Goal: Browse casually

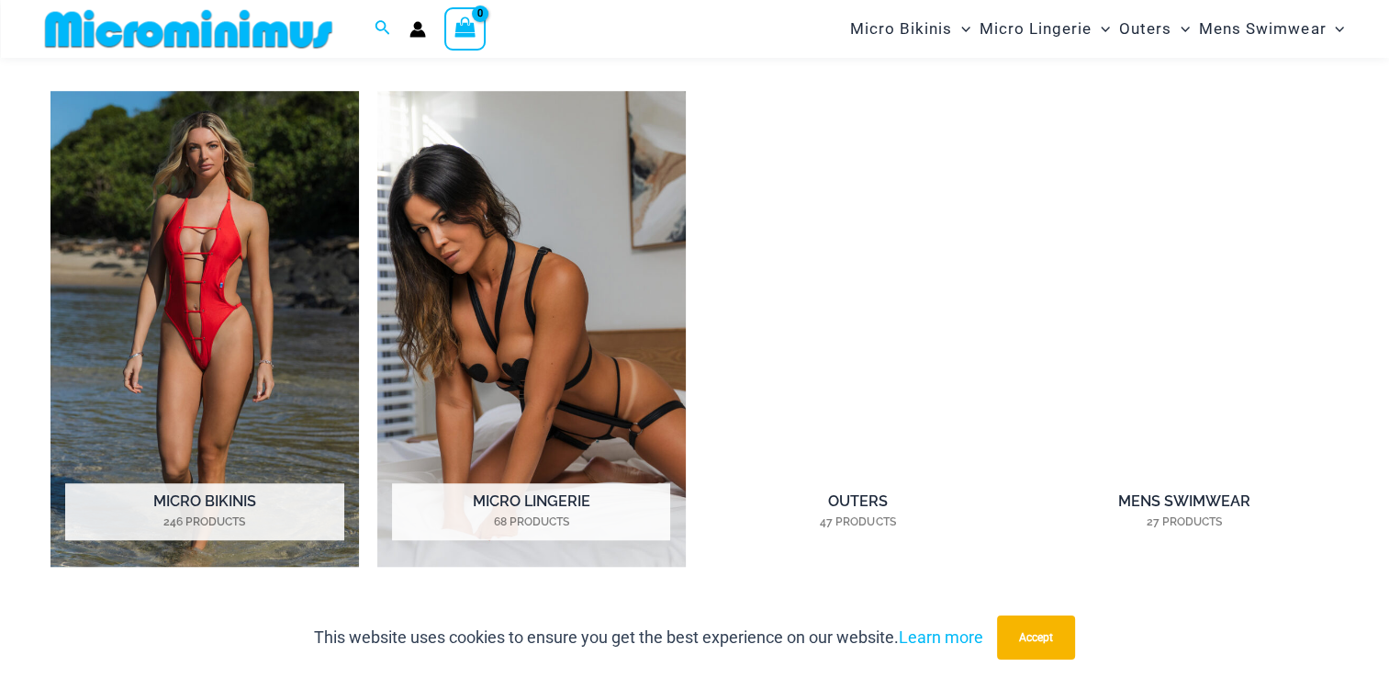
scroll to position [1348, 0]
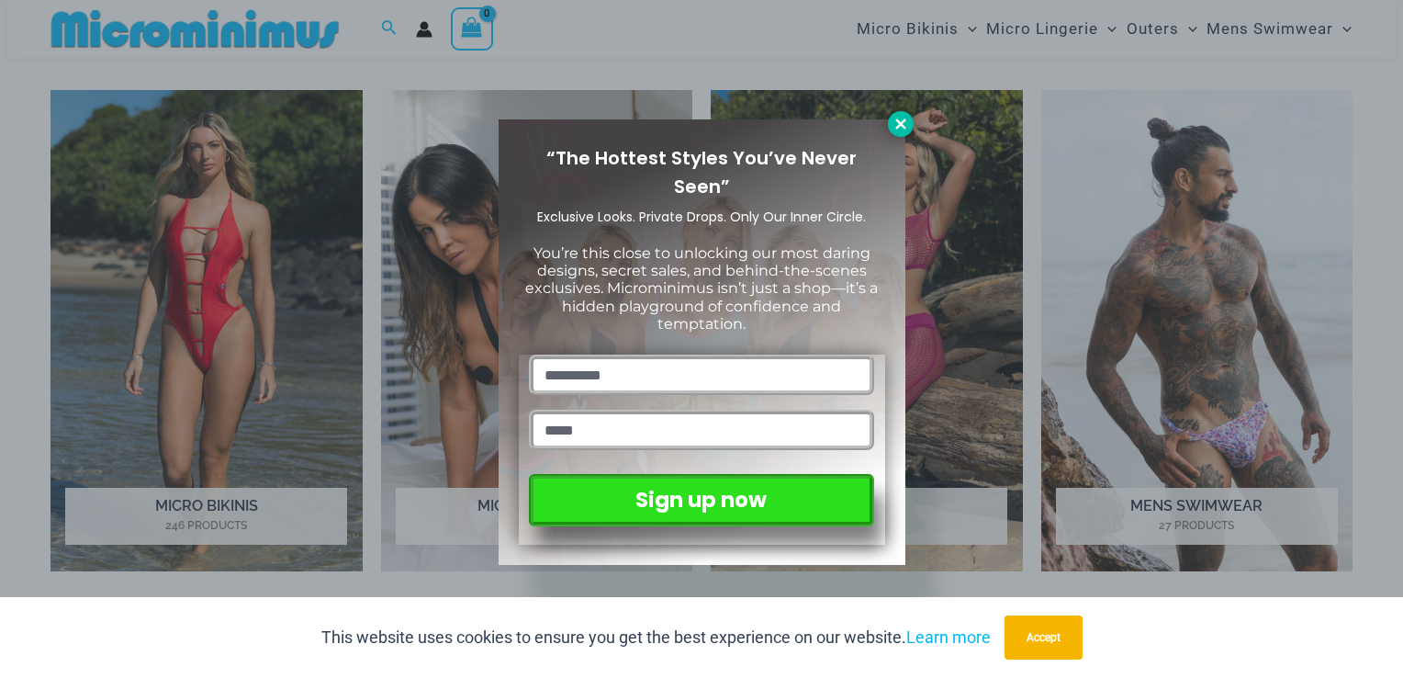
click at [904, 127] on icon at bounding box center [900, 123] width 10 height 10
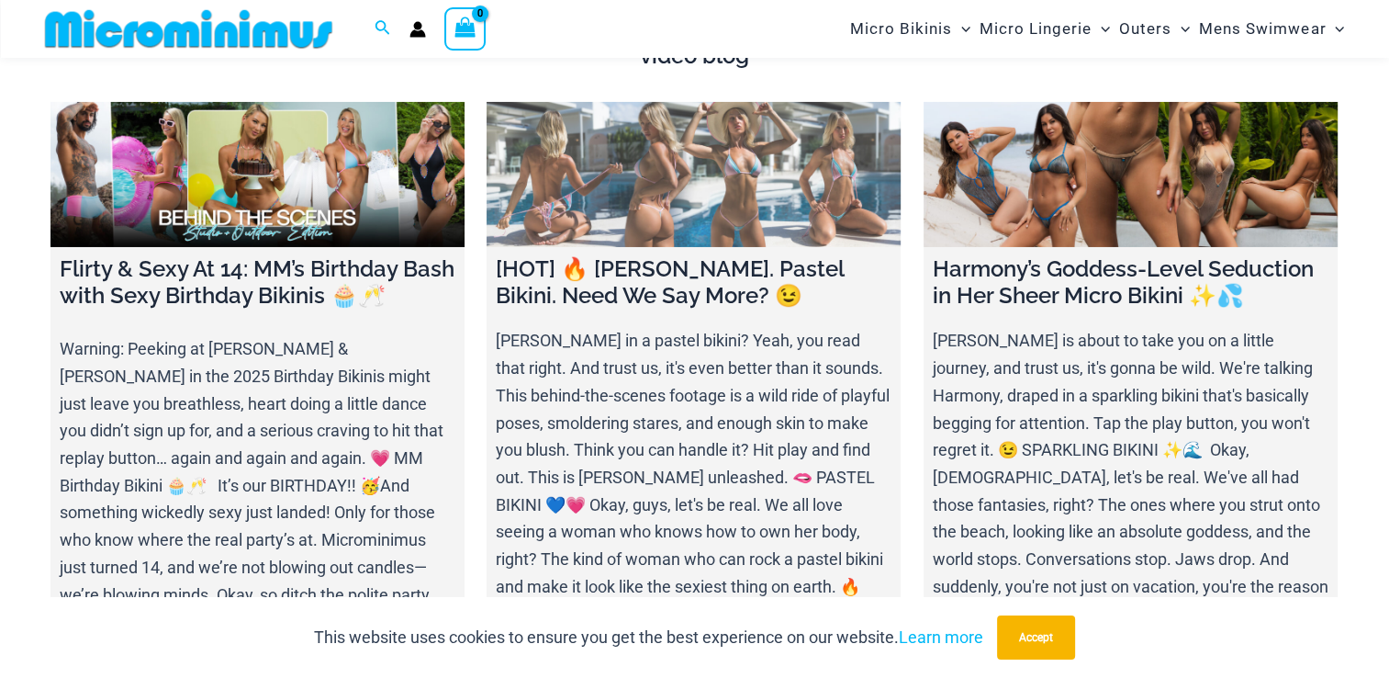
scroll to position [6498, 0]
click at [704, 196] on link at bounding box center [694, 173] width 414 height 145
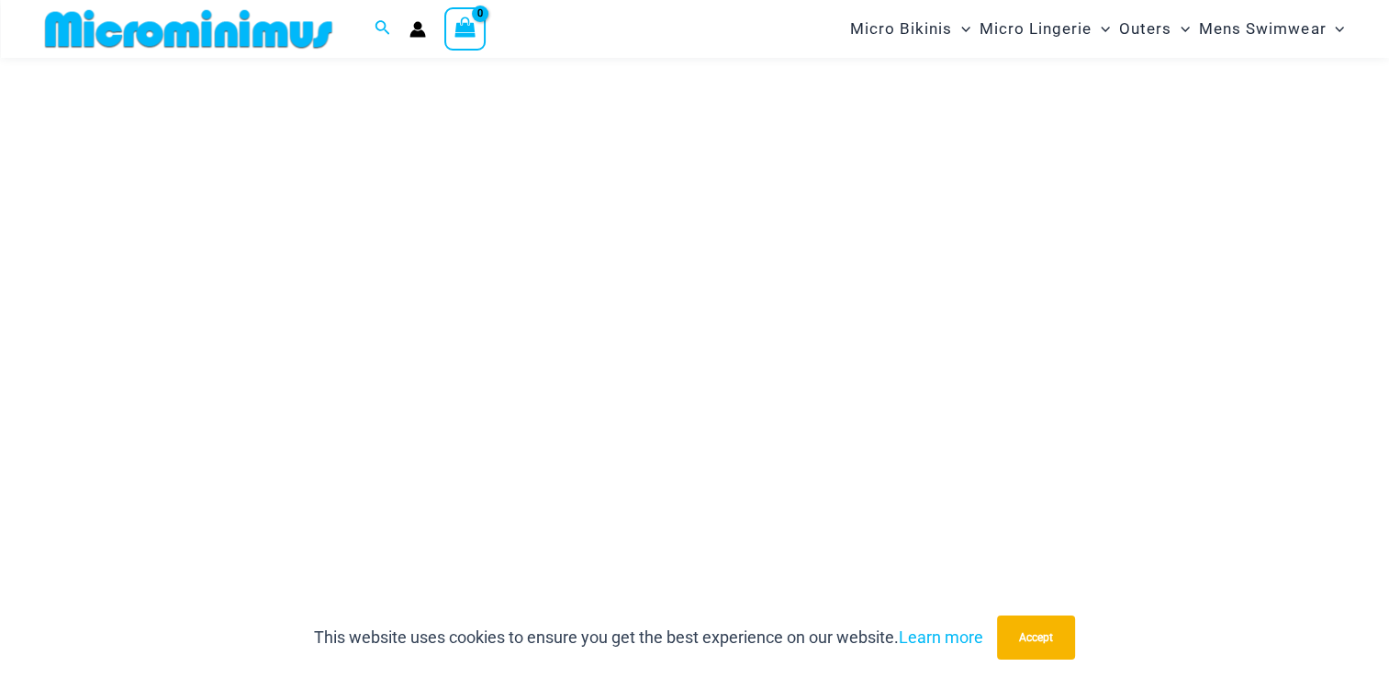
scroll to position [324, 0]
